Goal: Task Accomplishment & Management: Manage account settings

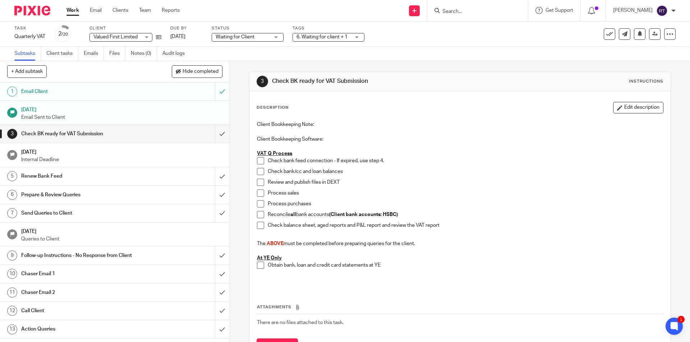
scroll to position [137, 0]
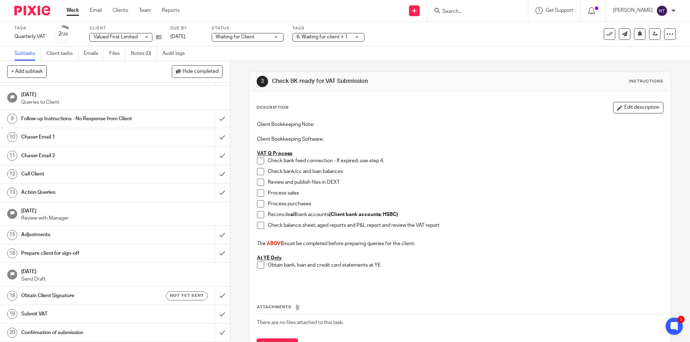
click at [464, 9] on input "Search" at bounding box center [473, 12] width 65 height 6
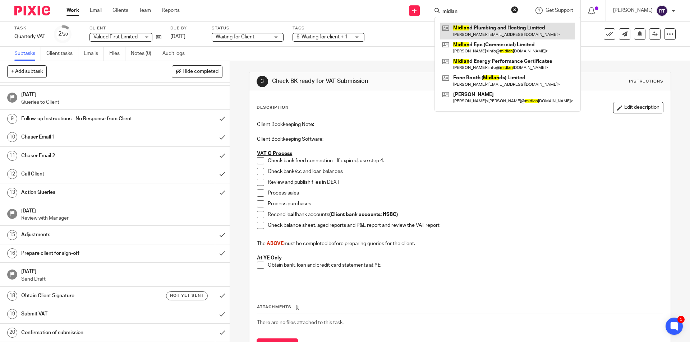
type input "midlan"
click at [512, 27] on link at bounding box center [507, 31] width 135 height 17
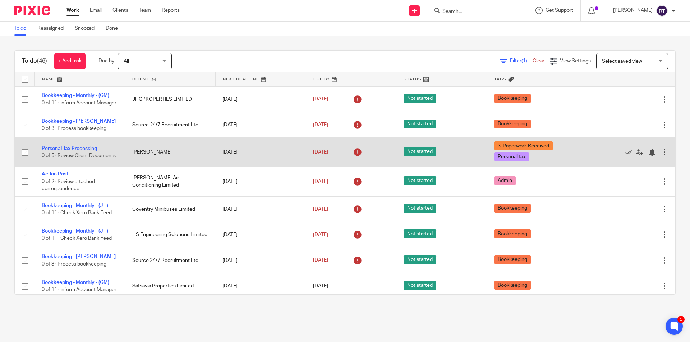
scroll to position [108, 0]
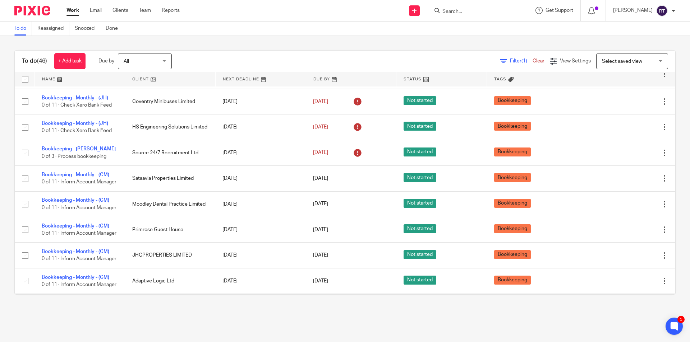
click at [493, 12] on input "Search" at bounding box center [473, 12] width 65 height 6
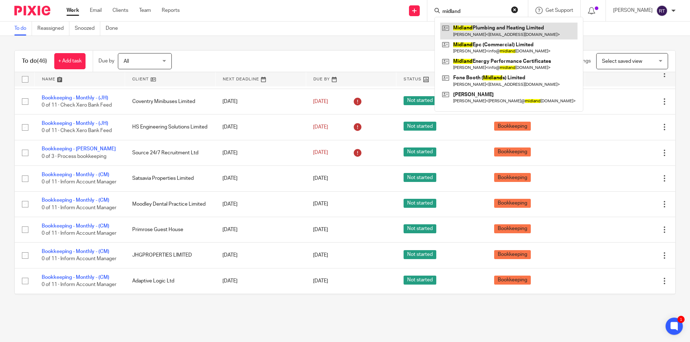
type input "midland"
click at [512, 34] on link at bounding box center [508, 31] width 137 height 17
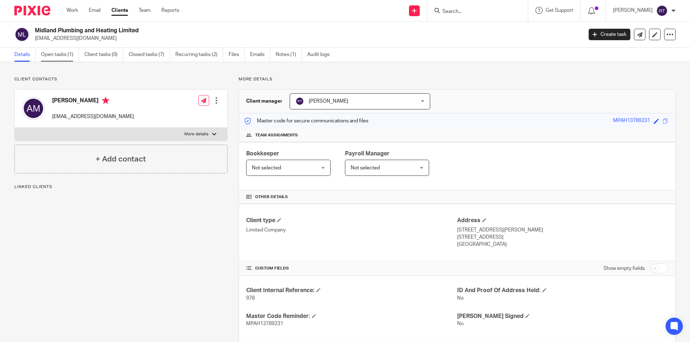
click at [53, 56] on link "Open tasks (1)" at bounding box center [60, 55] width 38 height 14
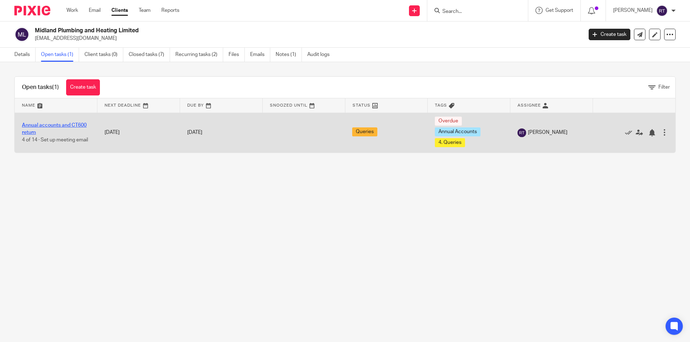
click at [60, 125] on link "Annual accounts and CT600 return" at bounding box center [54, 129] width 65 height 12
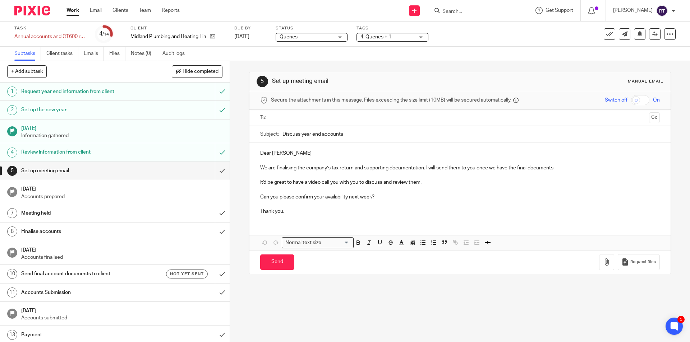
click at [71, 251] on h1 "[DATE]" at bounding box center [121, 249] width 201 height 9
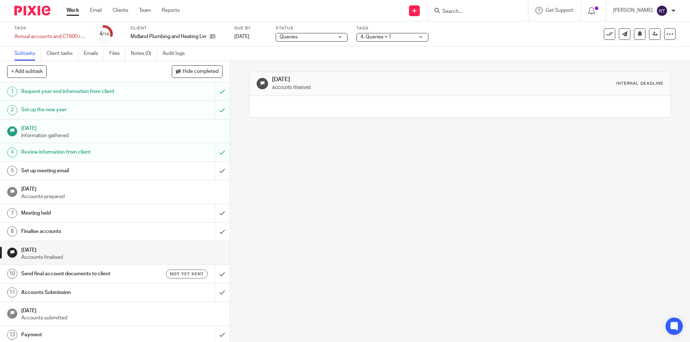
click at [69, 277] on h1 "Send final account documents to client" at bounding box center [83, 274] width 124 height 11
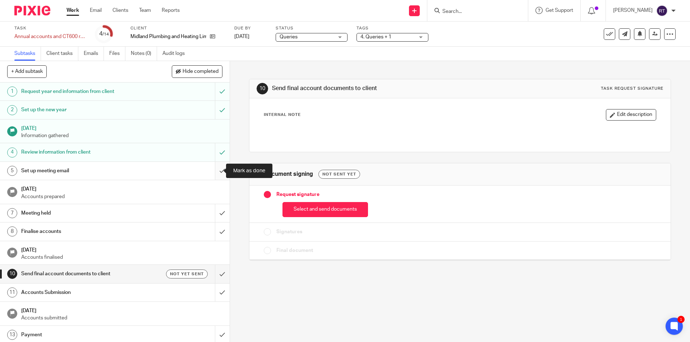
click at [219, 169] on input "submit" at bounding box center [114, 171] width 229 height 18
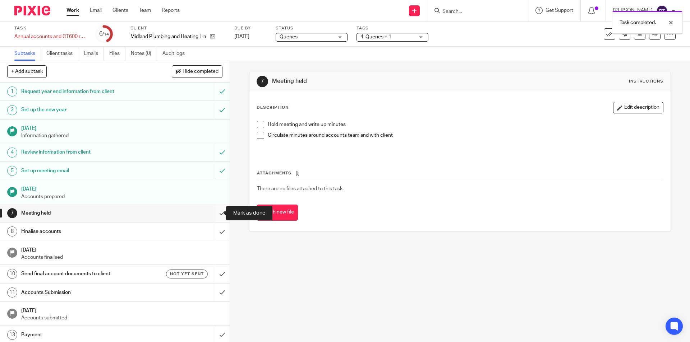
click at [211, 215] on input "submit" at bounding box center [114, 213] width 229 height 18
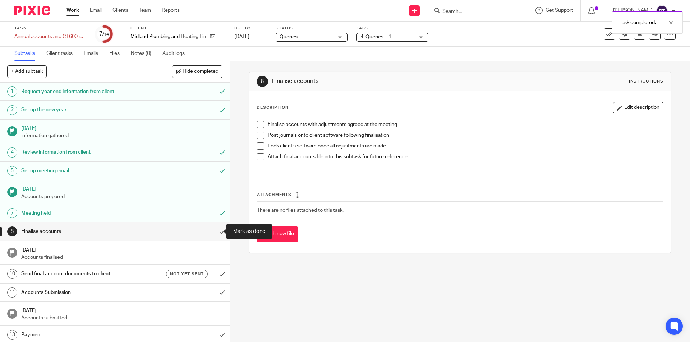
click at [215, 233] on input "submit" at bounding box center [114, 232] width 229 height 18
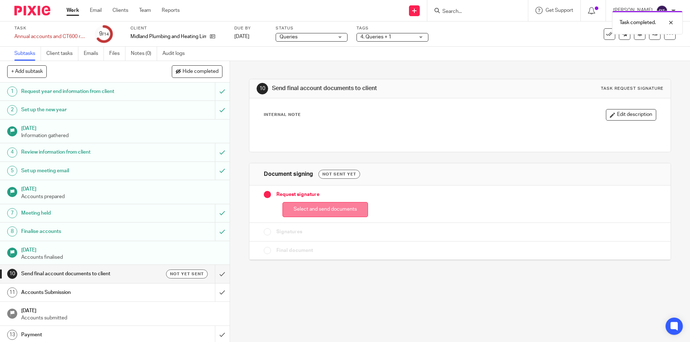
click at [337, 205] on button "Select and send documents" at bounding box center [324, 209] width 85 height 15
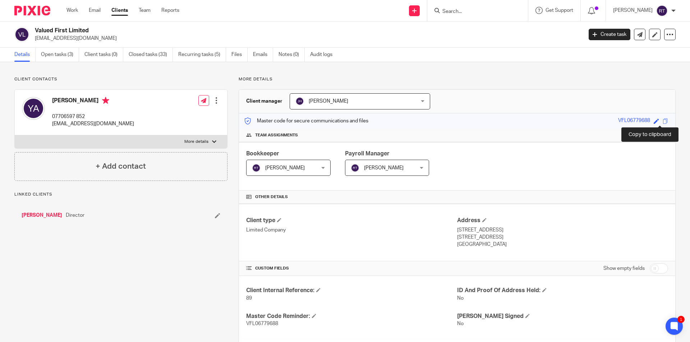
click at [662, 119] on span at bounding box center [664, 121] width 5 height 5
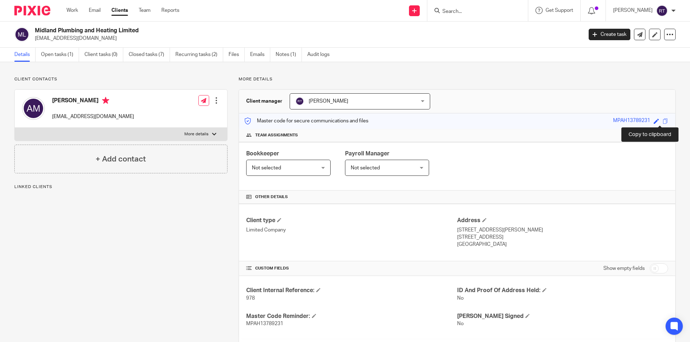
click at [662, 120] on span at bounding box center [664, 121] width 5 height 5
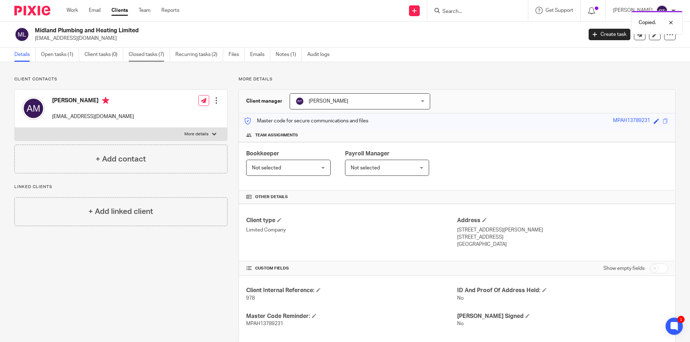
click at [152, 56] on link "Closed tasks (7)" at bounding box center [149, 55] width 41 height 14
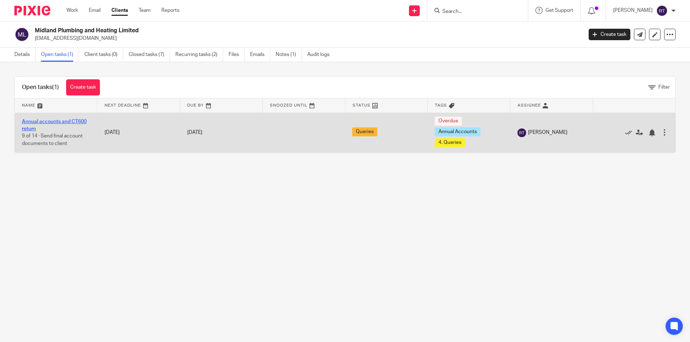
click at [36, 121] on link "Annual accounts and CT600 return" at bounding box center [54, 125] width 65 height 12
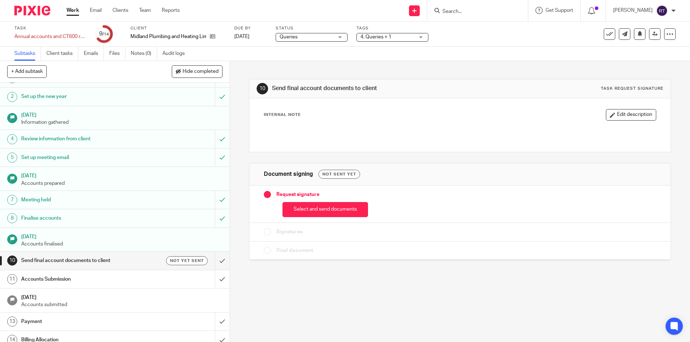
scroll to position [20, 0]
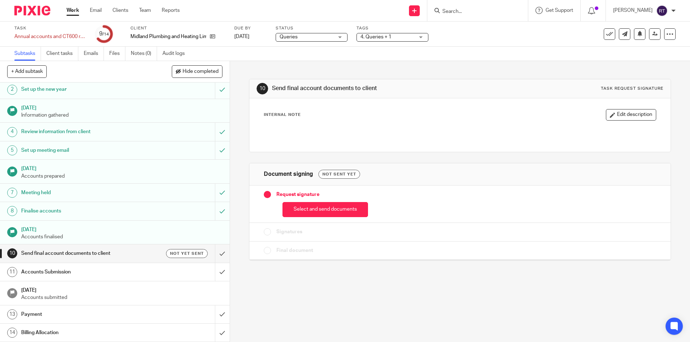
click at [331, 203] on button "Select and send documents" at bounding box center [324, 209] width 85 height 15
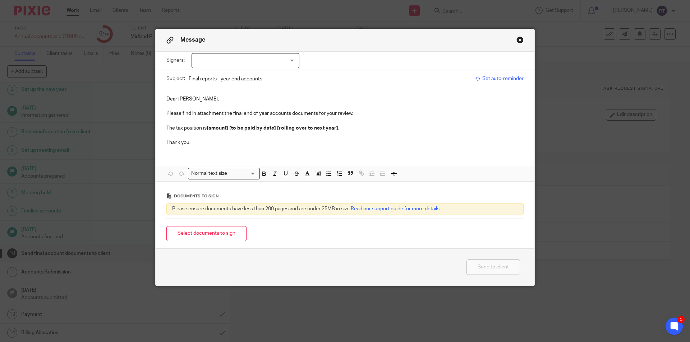
click at [204, 60] on div at bounding box center [245, 60] width 108 height 15
click at [207, 75] on span "[PERSON_NAME]" at bounding box center [221, 75] width 40 height 5
checkbox input "true"
click at [185, 108] on p at bounding box center [344, 106] width 357 height 7
click at [218, 235] on button "Select documents to sign" at bounding box center [206, 233] width 80 height 15
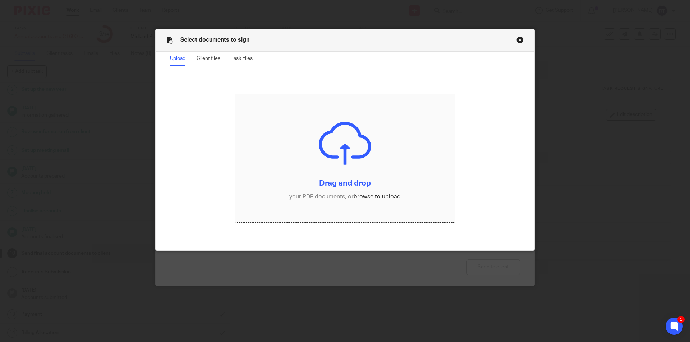
click at [361, 198] on input "file" at bounding box center [345, 158] width 220 height 129
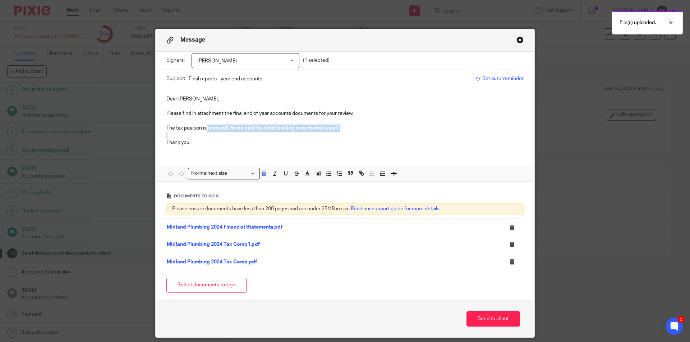
drag, startPoint x: 205, startPoint y: 128, endPoint x: 356, endPoint y: 132, distance: 150.5
click at [356, 132] on div "Dear Aaron, Please find in attachment the final end of year accounts documents …" at bounding box center [345, 120] width 379 height 64
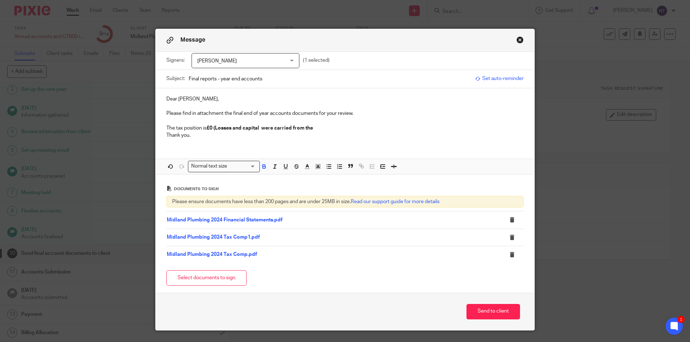
click at [332, 130] on p "The tax position is £0 (Losses and capital were carried from the" at bounding box center [344, 128] width 357 height 7
click at [261, 130] on strong "£0 (Losses and capital were carried from the" at bounding box center [259, 128] width 106 height 5
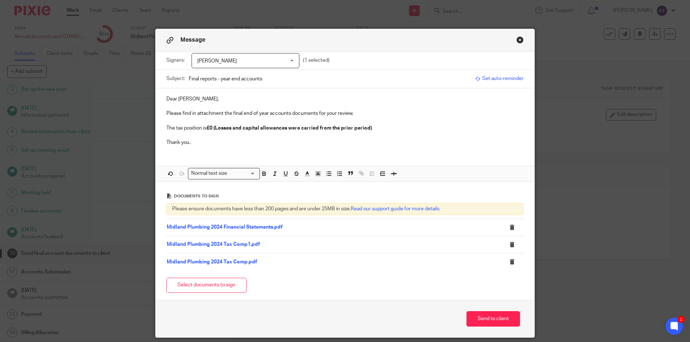
click at [363, 112] on p "Please find in attachment the final end of year accounts documents for your rev…" at bounding box center [344, 113] width 357 height 7
click at [425, 114] on p "Please find in attachment the final end of year accounts documents for your rev…" at bounding box center [344, 113] width 357 height 7
click at [424, 112] on p "Please find in attachment the final end of year accounts documents for your rev…" at bounding box center [344, 113] width 357 height 7
click at [440, 133] on p at bounding box center [344, 135] width 357 height 7
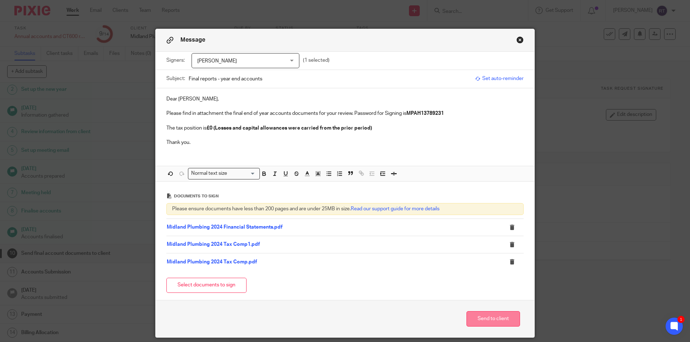
click at [484, 323] on button "Send to client" at bounding box center [493, 318] width 54 height 15
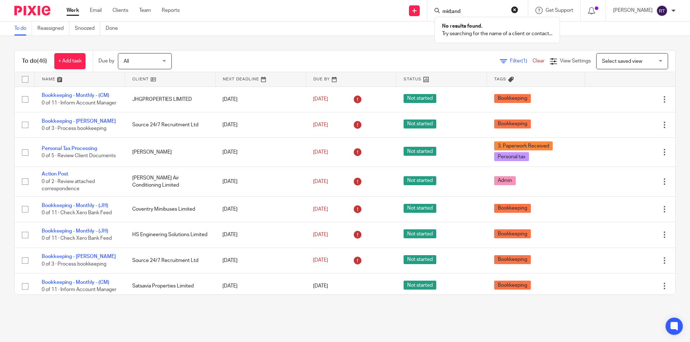
type input "mid;and"
drag, startPoint x: 481, startPoint y: 7, endPoint x: 414, endPoint y: 8, distance: 66.5
click at [414, 8] on div "Send new email Create task Add client Request signature mid;and No results foun…" at bounding box center [439, 10] width 499 height 21
click at [481, 11] on input "Search" at bounding box center [473, 12] width 65 height 6
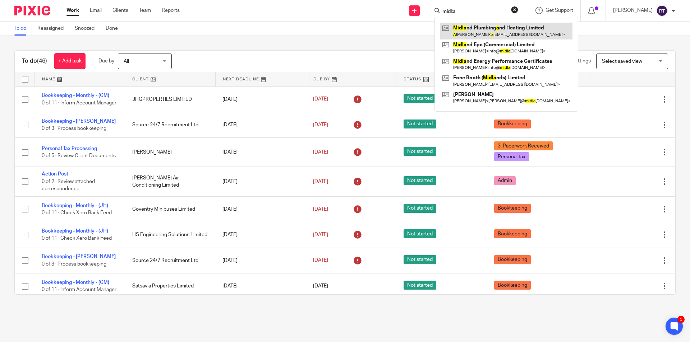
type input "midl;a"
click at [483, 30] on link at bounding box center [506, 31] width 132 height 17
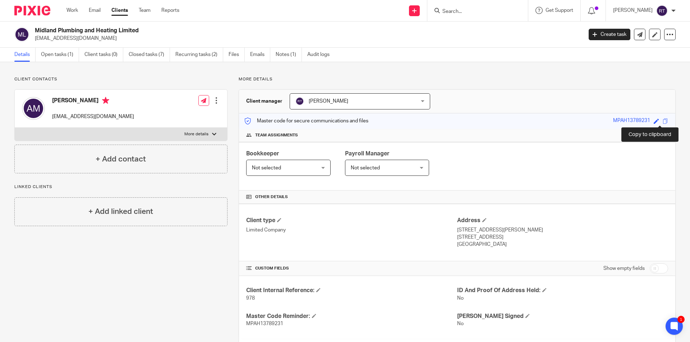
click at [662, 122] on span at bounding box center [664, 121] width 5 height 5
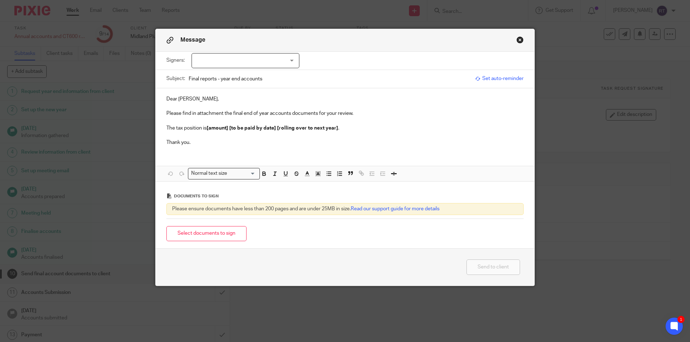
click at [516, 39] on button "Close modal" at bounding box center [519, 39] width 7 height 7
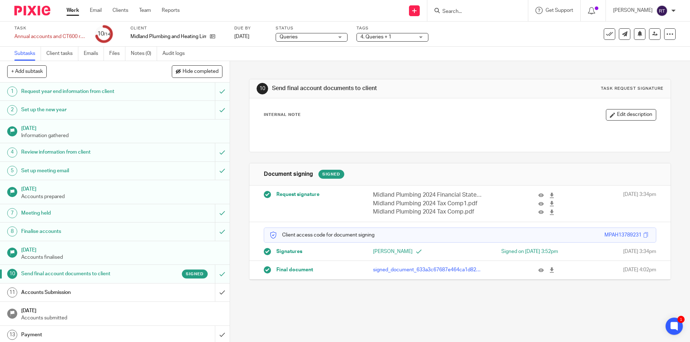
click at [255, 342] on div "10 Send final account documents to client Task request signature Internal Note …" at bounding box center [460, 201] width 460 height 281
